Goal: Communication & Community: Share content

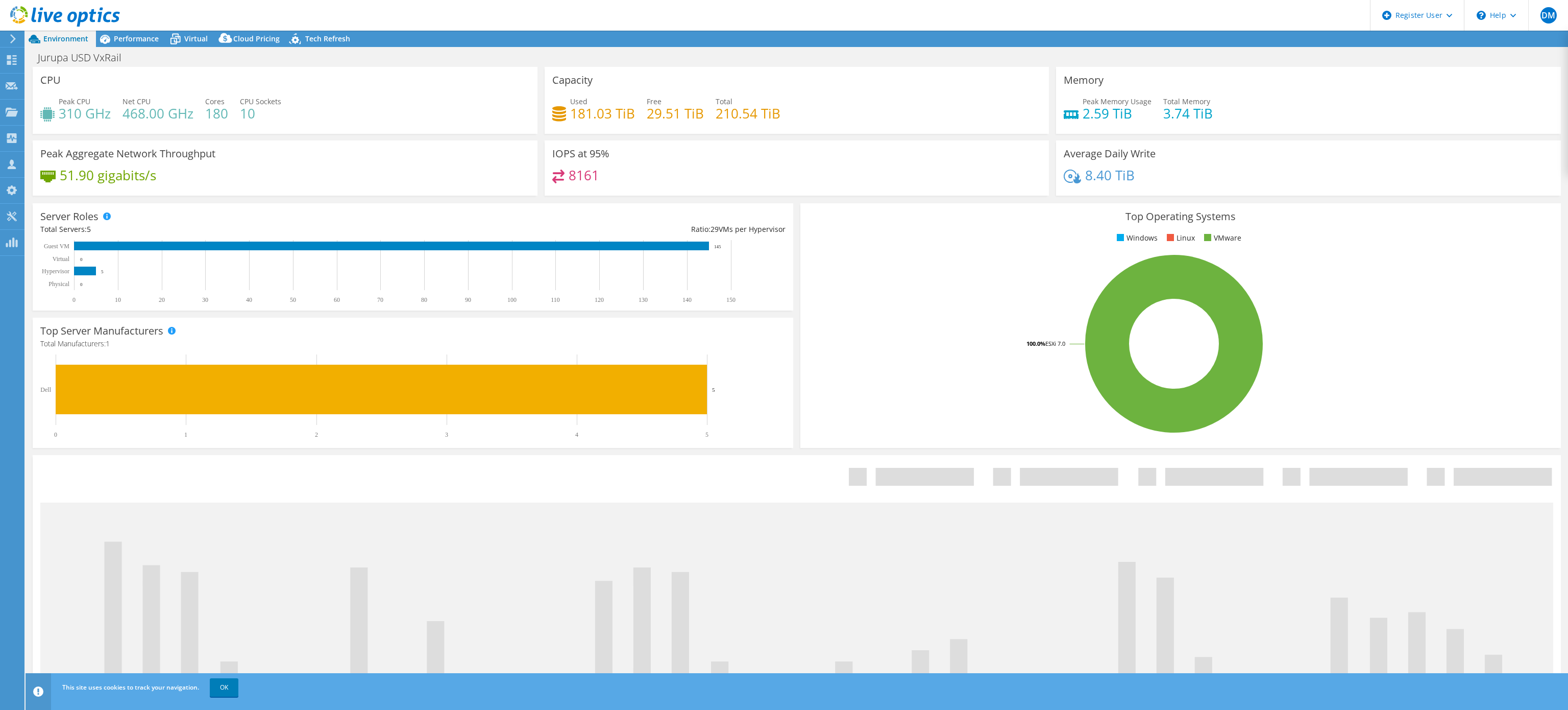
select select "USD"
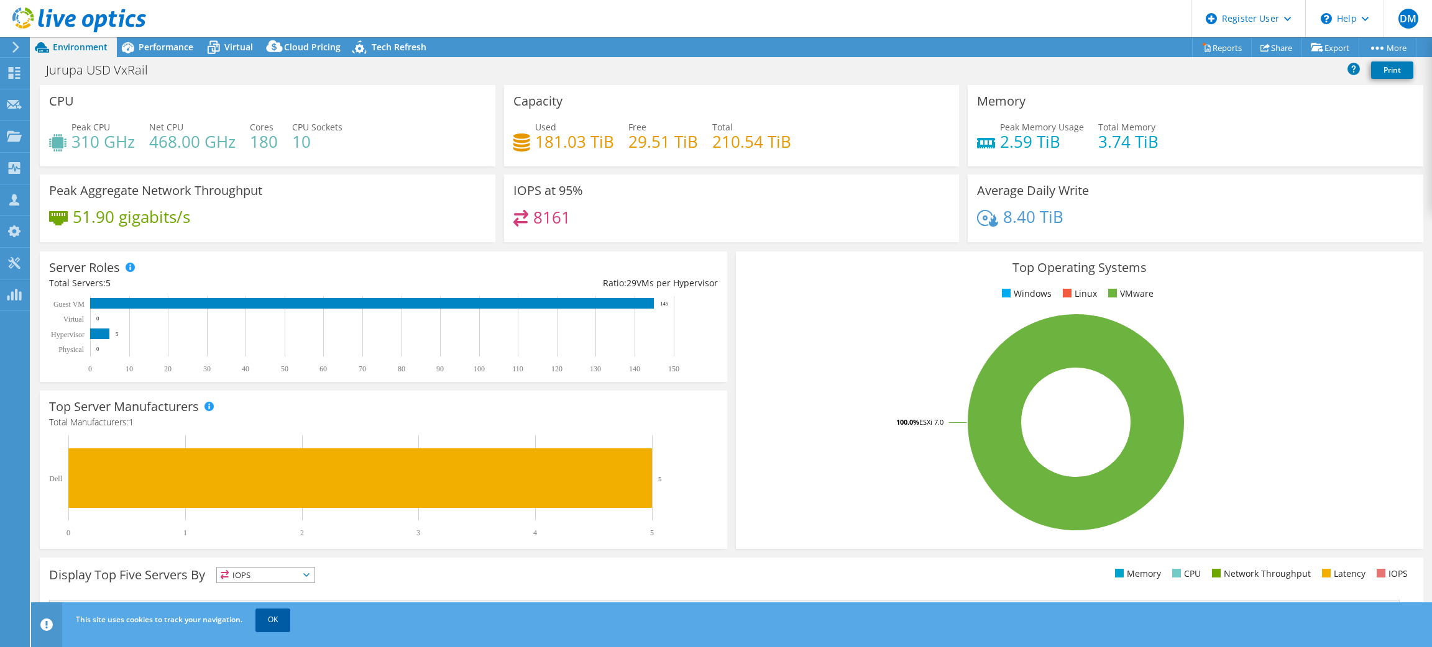
click at [278, 623] on link "OK" at bounding box center [272, 620] width 35 height 22
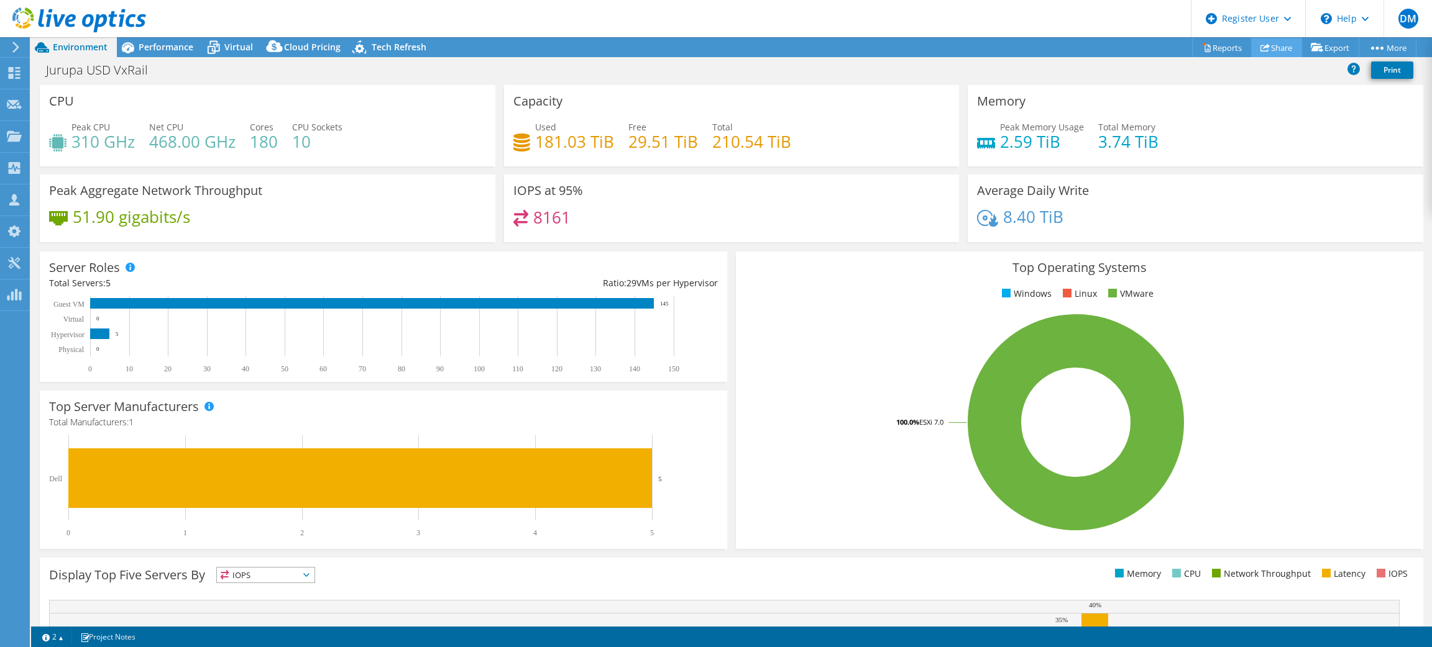
click at [1261, 48] on icon at bounding box center [1264, 47] width 9 height 9
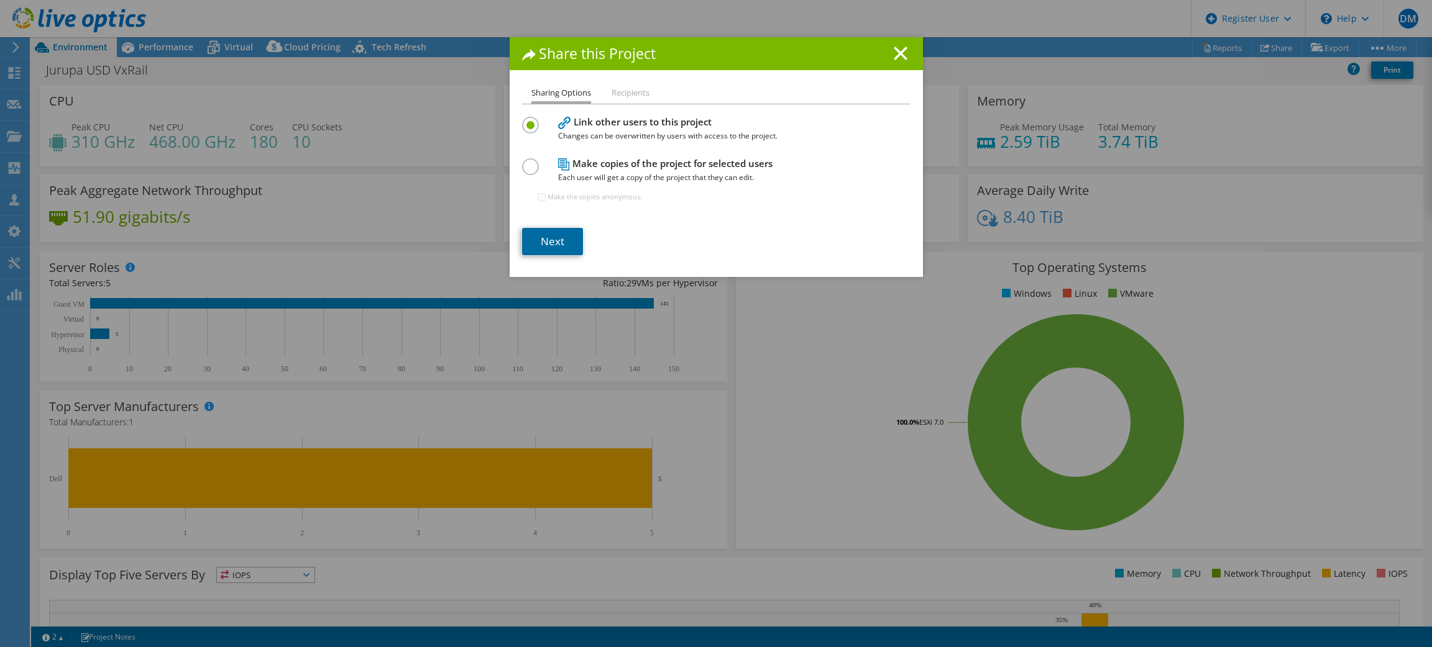
click at [528, 244] on link "Next" at bounding box center [552, 241] width 61 height 27
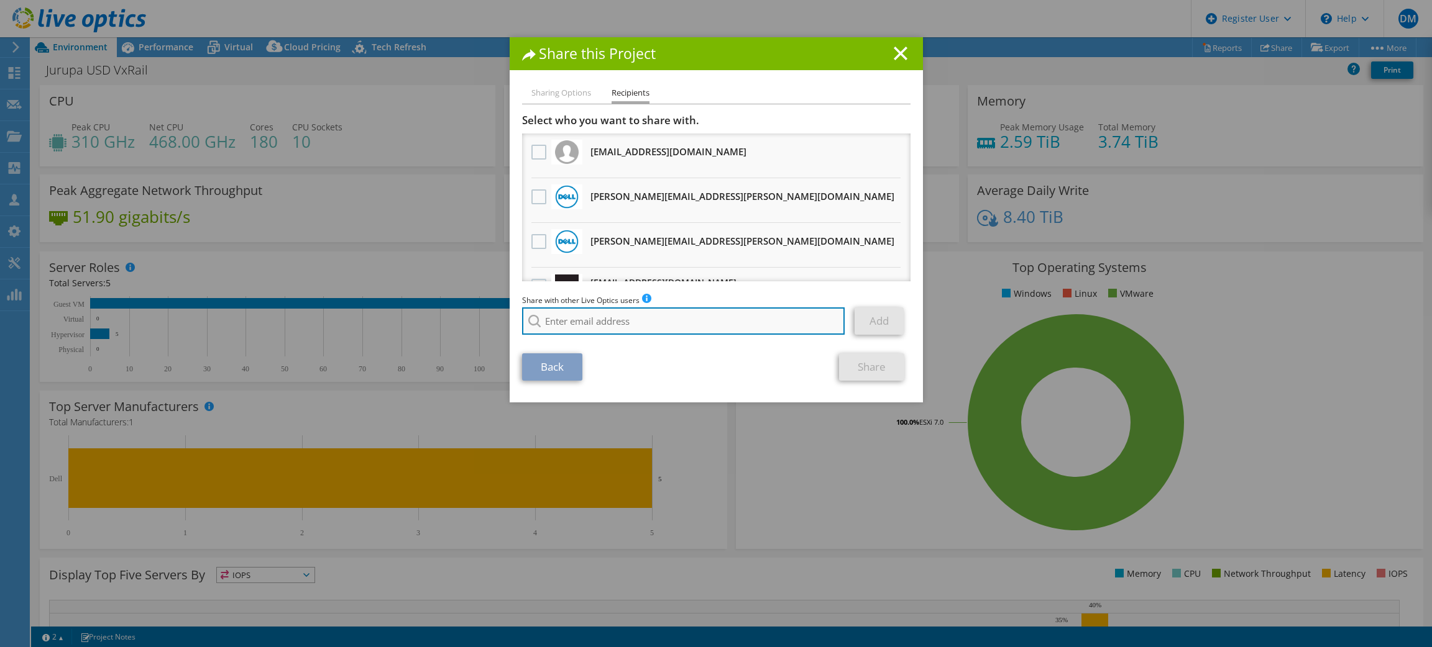
click at [613, 330] on input "search" at bounding box center [683, 321] width 323 height 27
paste input "[EMAIL_ADDRESS][DOMAIN_NAME]"
type input "[EMAIL_ADDRESS][DOMAIN_NAME]"
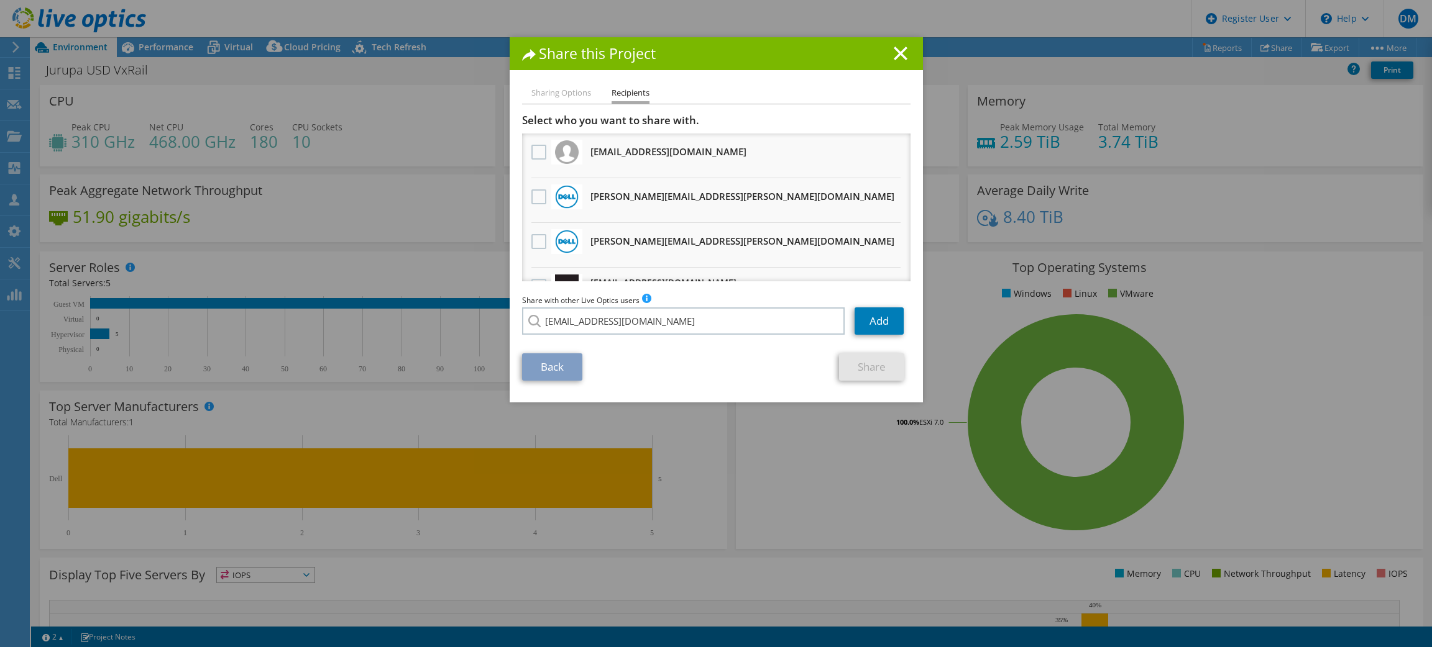
click at [611, 337] on li "[EMAIL_ADDRESS][DOMAIN_NAME]" at bounding box center [593, 330] width 143 height 15
click at [859, 324] on link "Add" at bounding box center [878, 321] width 49 height 27
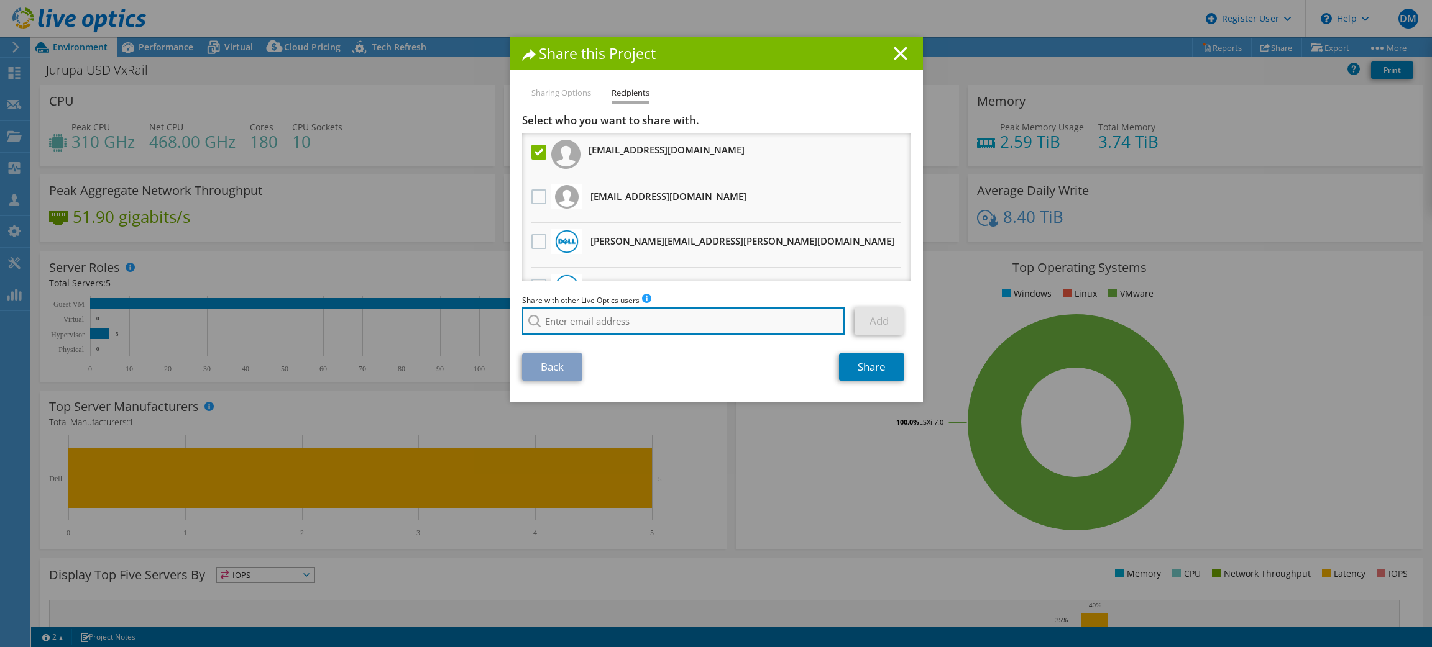
click at [746, 327] on input "search" at bounding box center [683, 321] width 323 height 27
paste input "[EMAIL_ADDRESS][DOMAIN_NAME]"
type input "[EMAIL_ADDRESS][DOMAIN_NAME]"
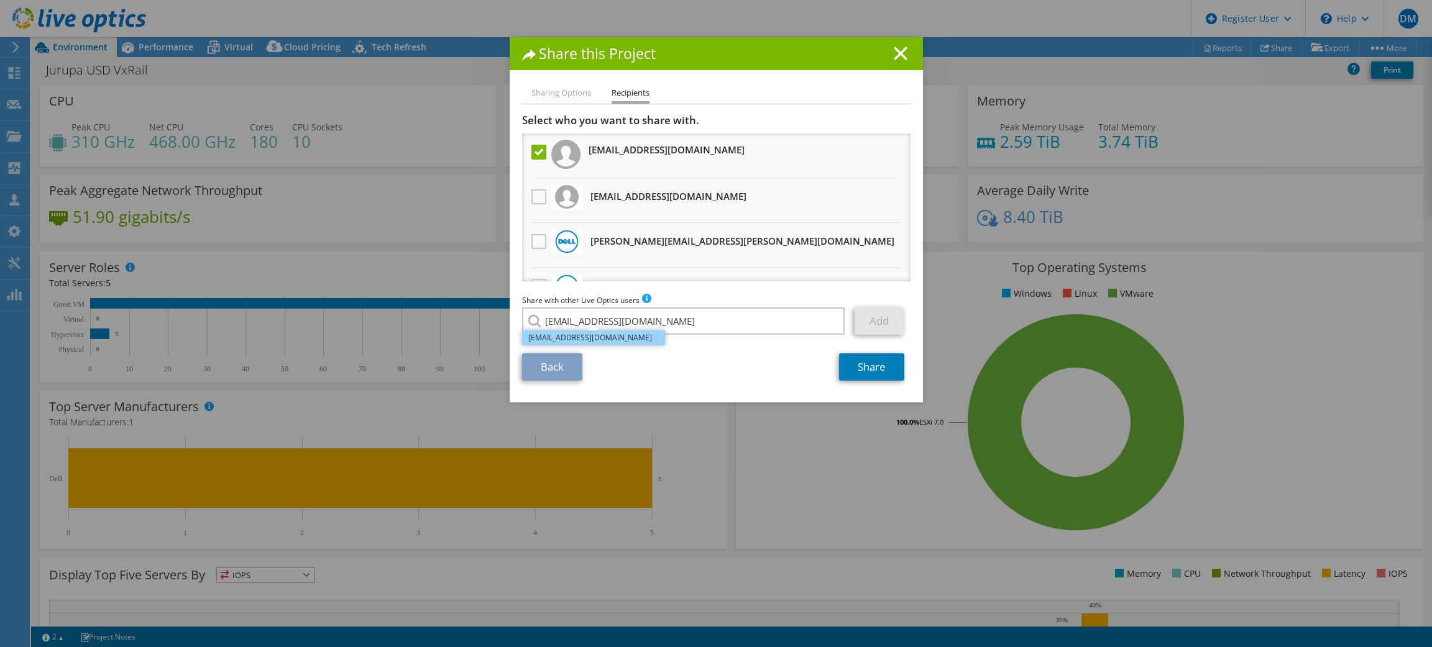
click at [607, 341] on li "[EMAIL_ADDRESS][DOMAIN_NAME]" at bounding box center [593, 338] width 143 height 15
click at [882, 313] on link "Add" at bounding box center [878, 321] width 49 height 27
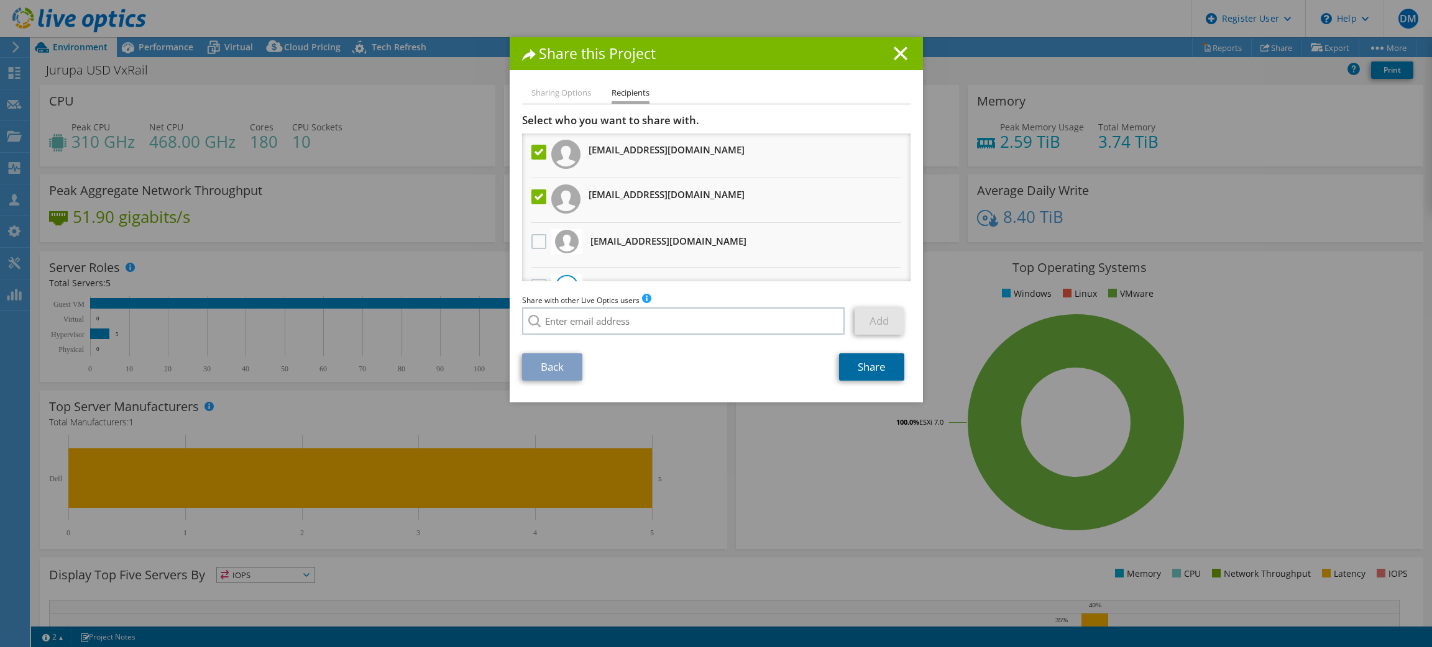
click at [863, 373] on link "Share" at bounding box center [871, 367] width 65 height 27
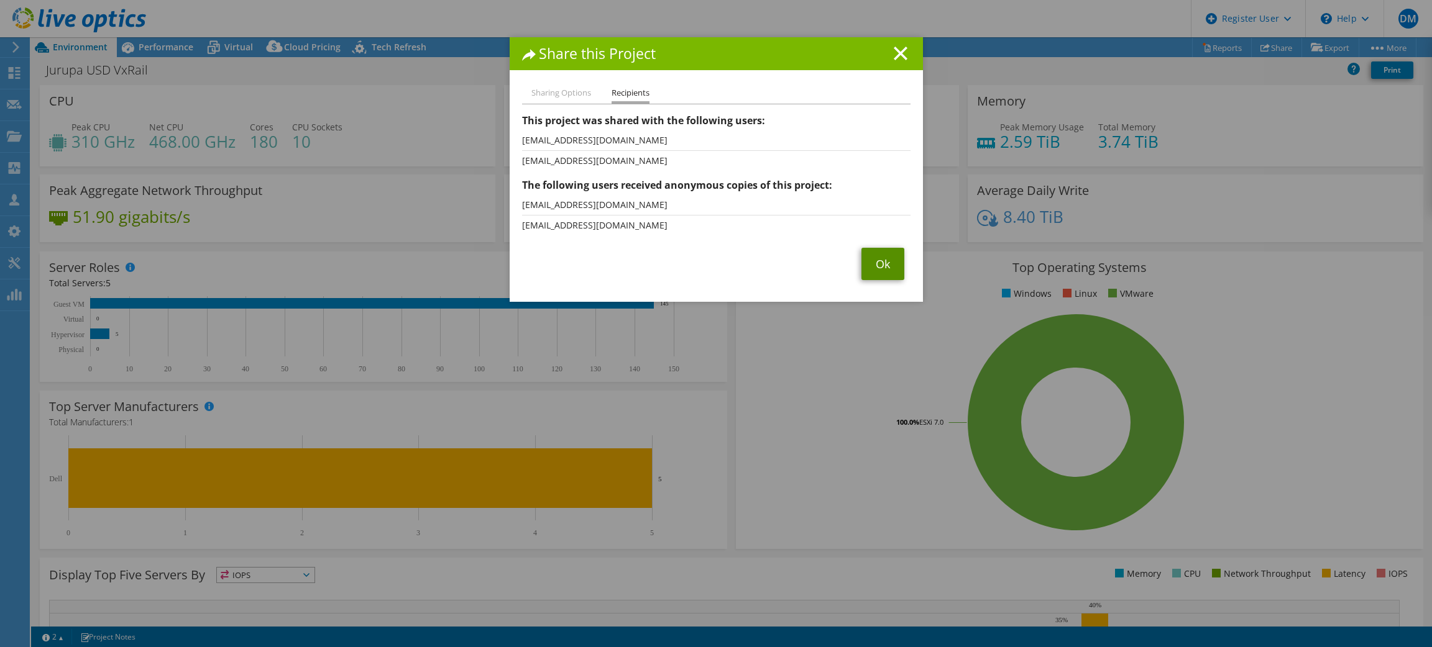
click at [872, 278] on link "Ok" at bounding box center [882, 264] width 43 height 32
